Goal: Information Seeking & Learning: Learn about a topic

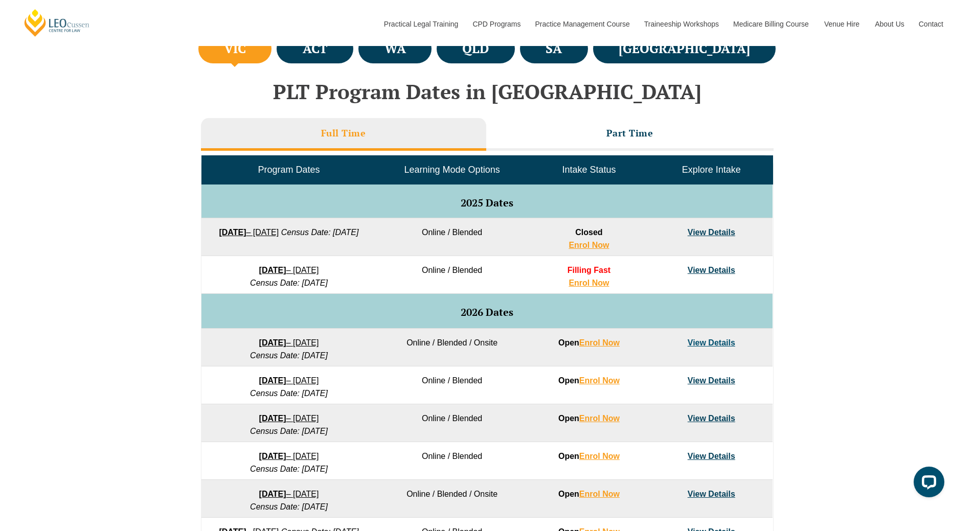
scroll to position [409, 0]
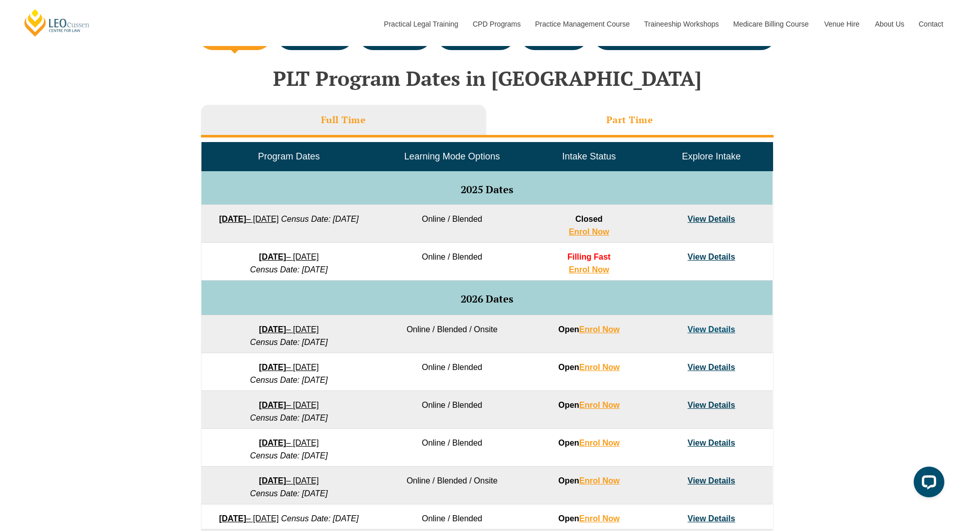
click at [640, 130] on li "Part Time" at bounding box center [629, 121] width 287 height 33
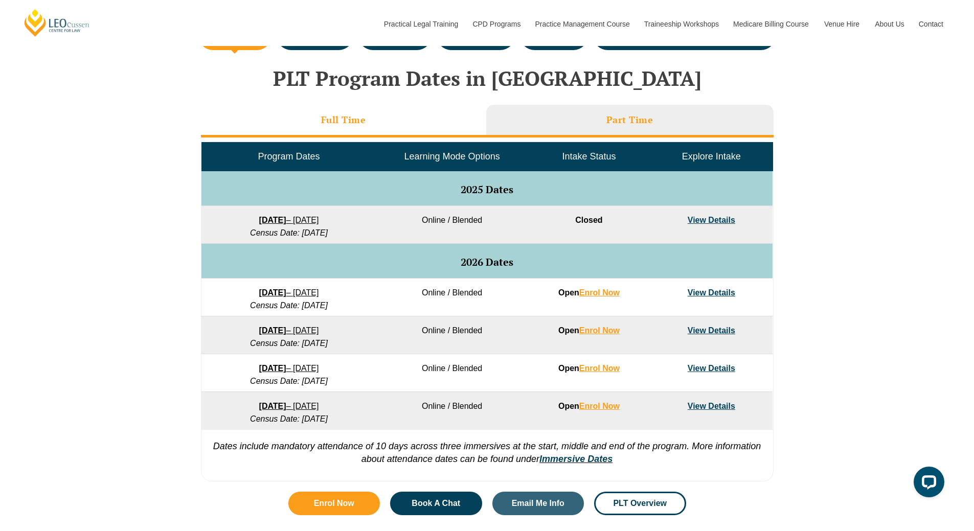
click at [303, 120] on li "Full Time" at bounding box center [343, 121] width 285 height 33
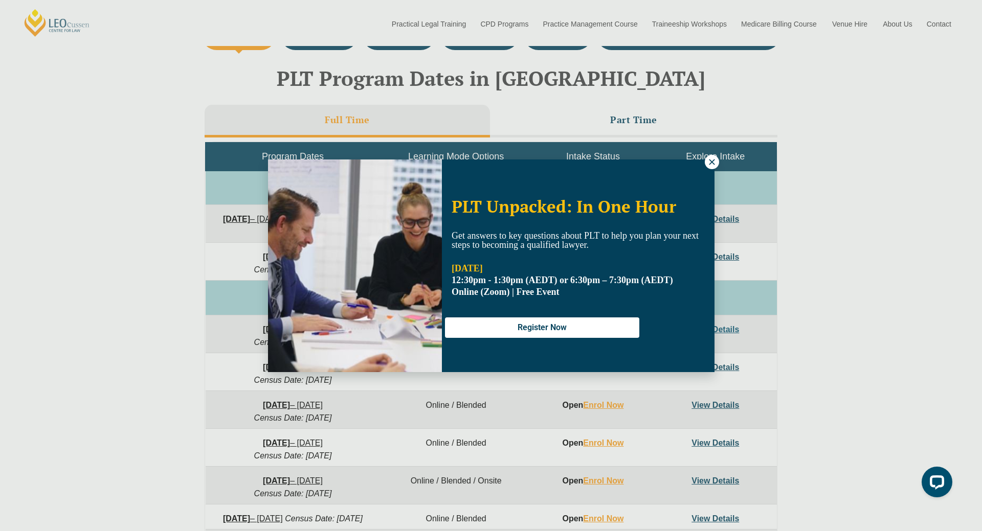
click at [710, 163] on icon at bounding box center [711, 162] width 9 height 9
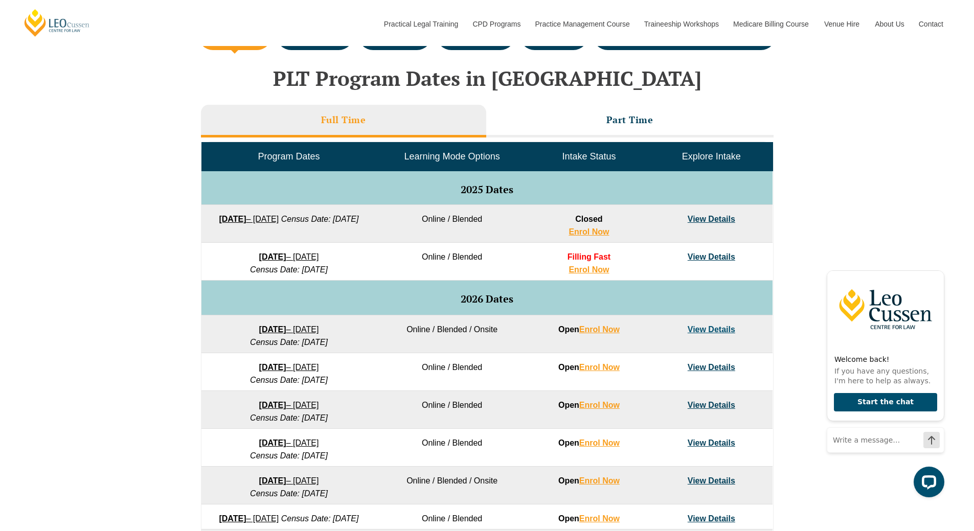
click at [357, 114] on h3 "Full Time" at bounding box center [343, 120] width 45 height 12
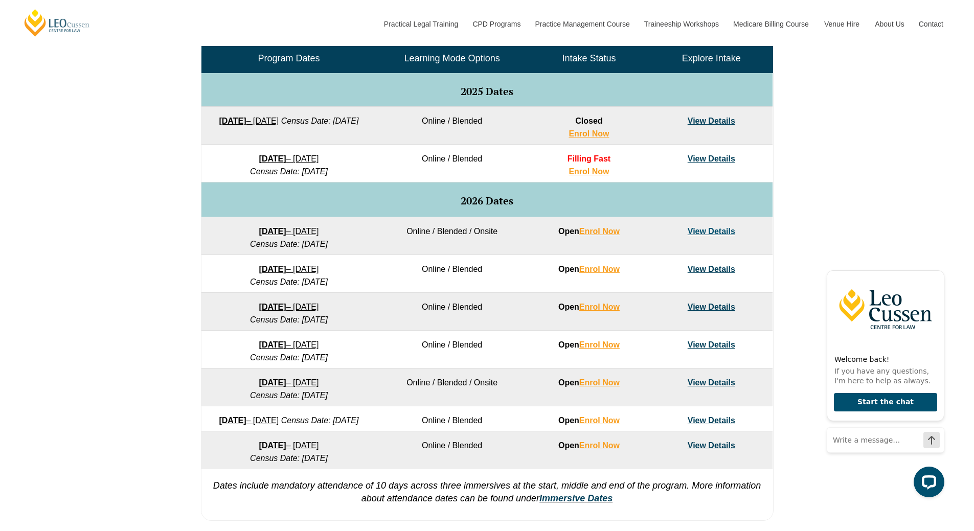
scroll to position [511, 0]
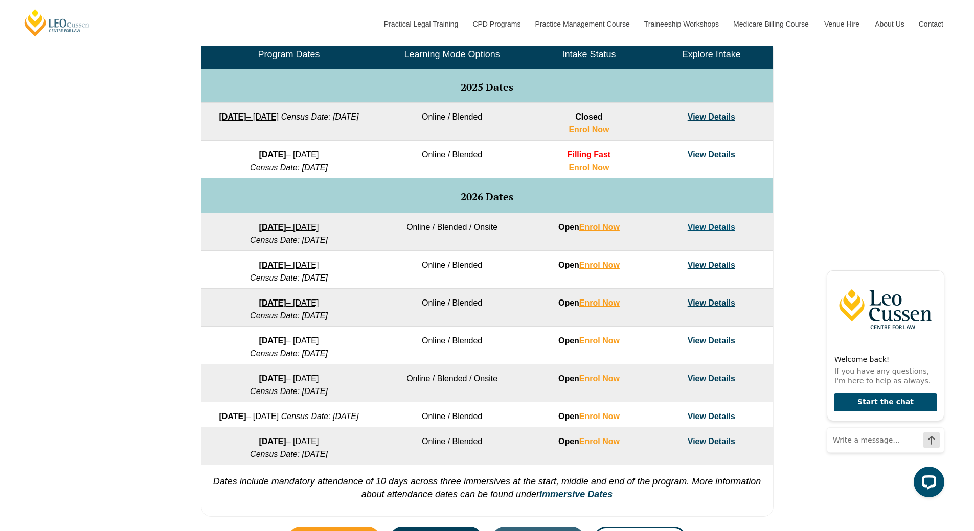
click at [275, 227] on strong "[DATE]" at bounding box center [272, 227] width 27 height 9
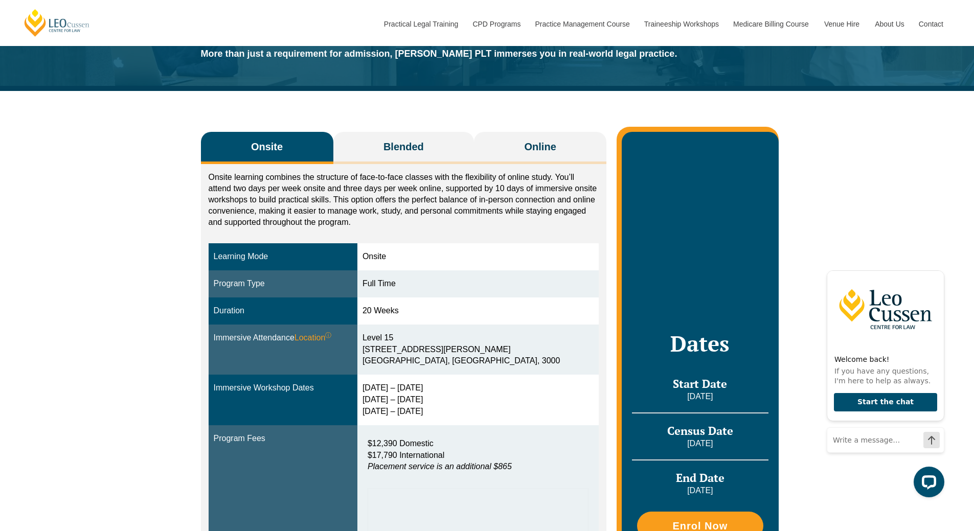
scroll to position [102, 0]
